Goal: Transaction & Acquisition: Download file/media

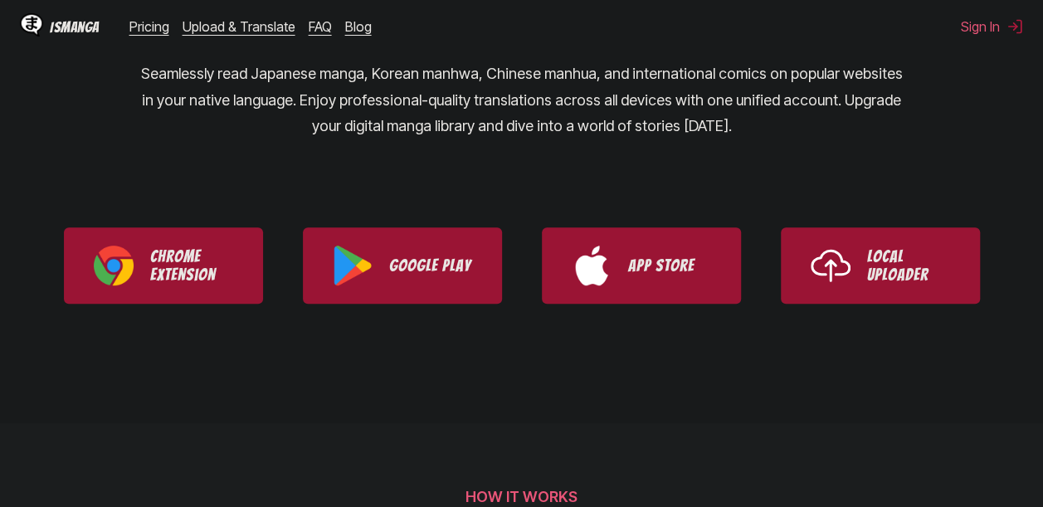
scroll to position [276, 0]
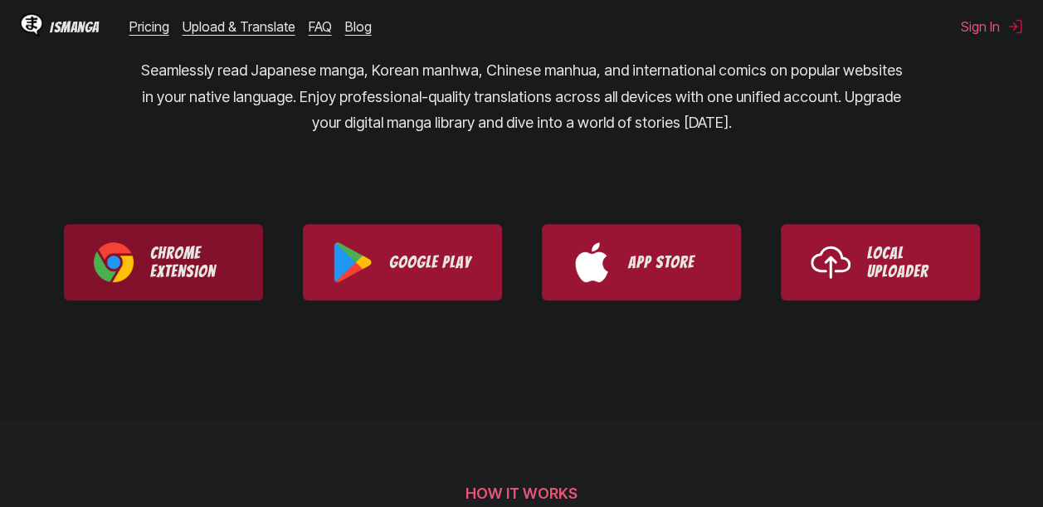
click at [203, 266] on p "Chrome Extension" at bounding box center [191, 262] width 83 height 37
